Goal: Task Accomplishment & Management: Manage account settings

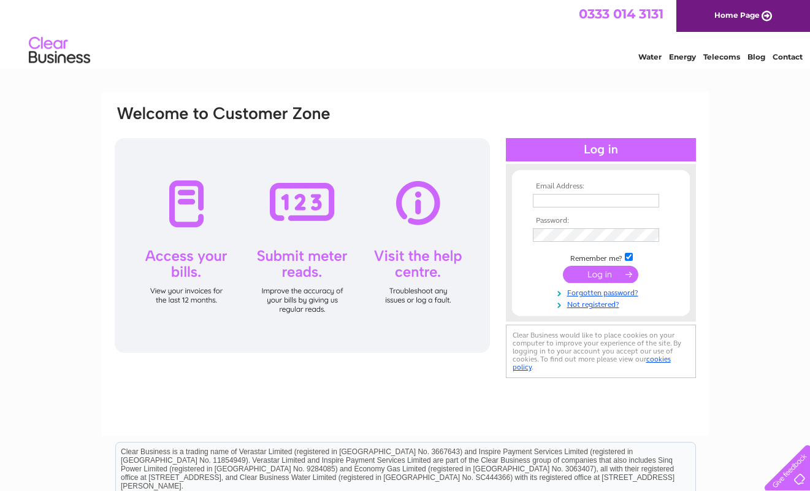
click at [587, 199] on input "text" at bounding box center [596, 200] width 126 height 13
type input "accounts@whiskirooms.com"
click at [598, 274] on input "submit" at bounding box center [600, 275] width 75 height 17
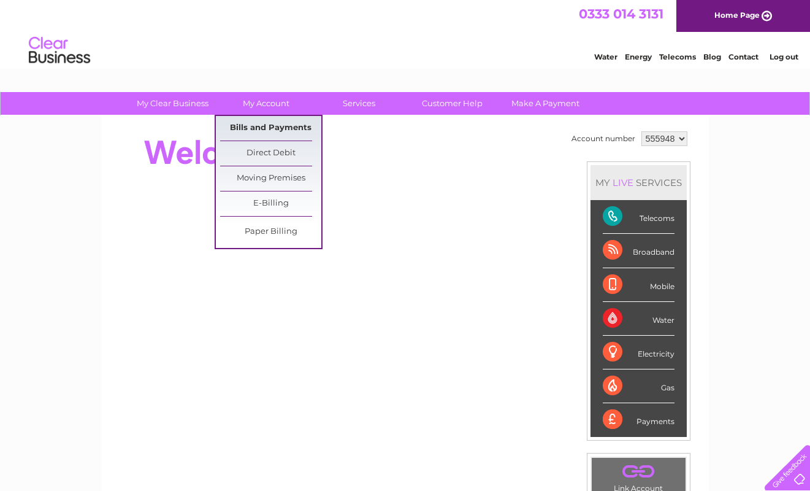
click at [270, 129] on link "Bills and Payments" at bounding box center [270, 128] width 101 height 25
click at [252, 128] on link "Bills and Payments" at bounding box center [270, 128] width 101 height 25
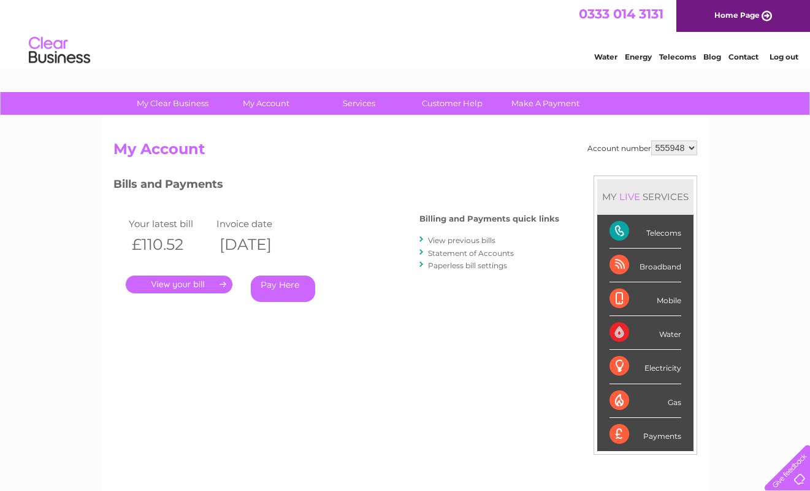
click at [179, 280] on link "." at bounding box center [179, 284] width 107 height 18
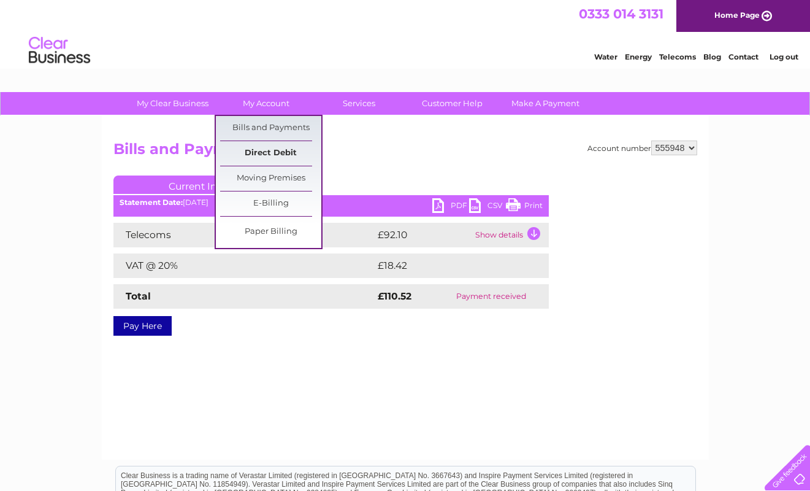
click at [270, 148] on link "Direct Debit" at bounding box center [270, 153] width 101 height 25
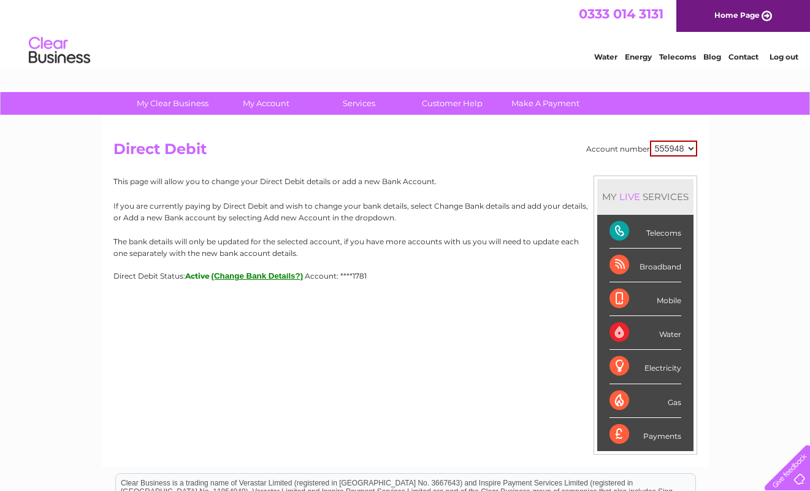
click at [689, 148] on select "555948" at bounding box center [673, 148] width 47 height 16
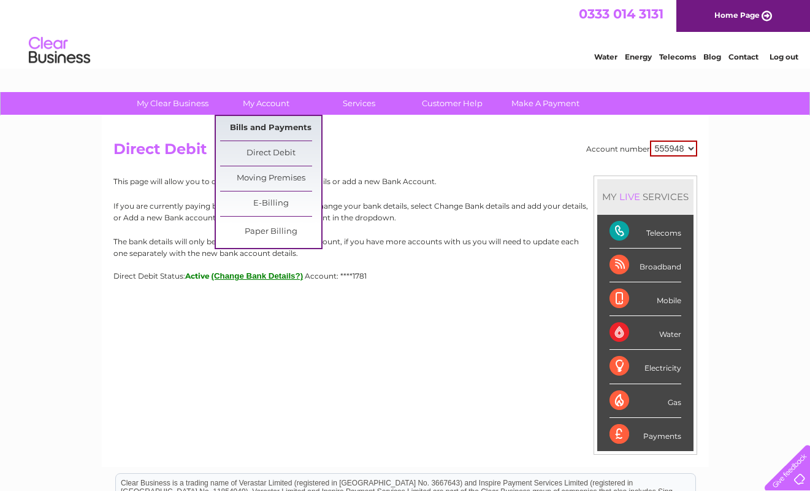
click at [272, 122] on link "Bills and Payments" at bounding box center [270, 128] width 101 height 25
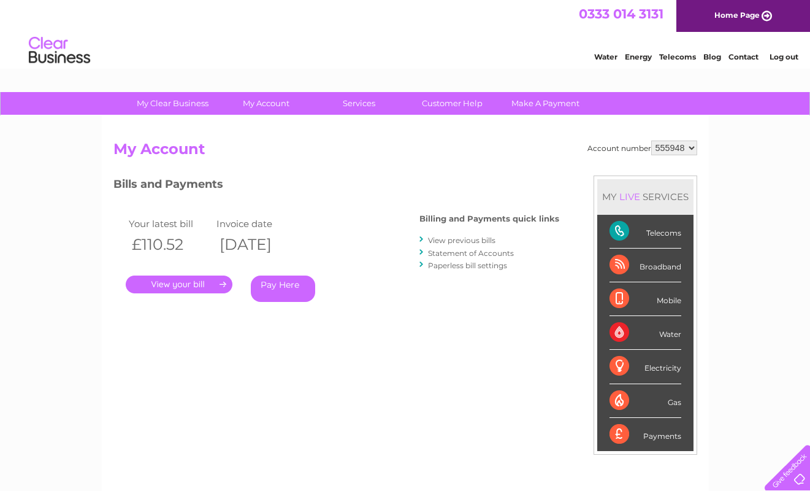
click at [459, 240] on link "View previous bills" at bounding box center [461, 239] width 67 height 9
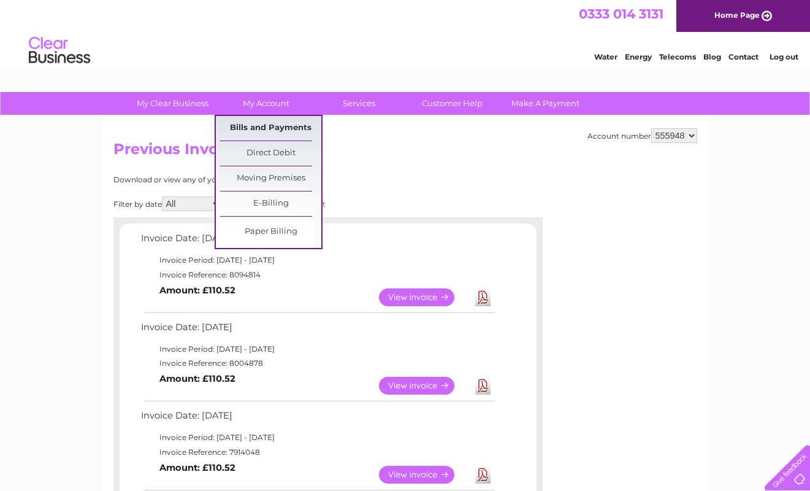
click at [267, 124] on link "Bills and Payments" at bounding box center [270, 128] width 101 height 25
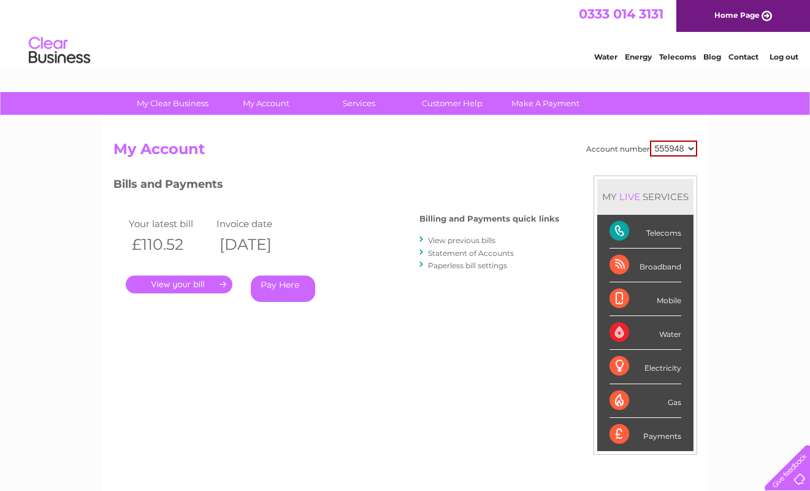
click at [455, 256] on link "Statement of Accounts" at bounding box center [471, 252] width 86 height 9
